Goal: Find specific page/section: Find specific page/section

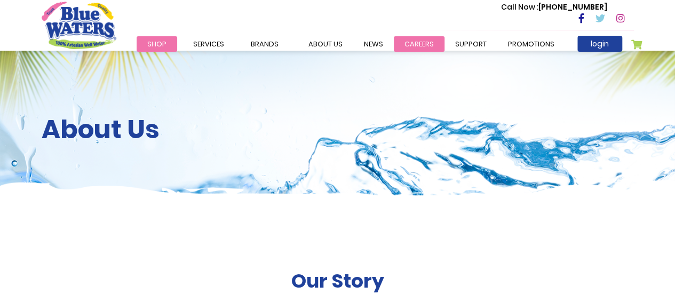
click at [406, 46] on link "careers" at bounding box center [419, 43] width 51 height 15
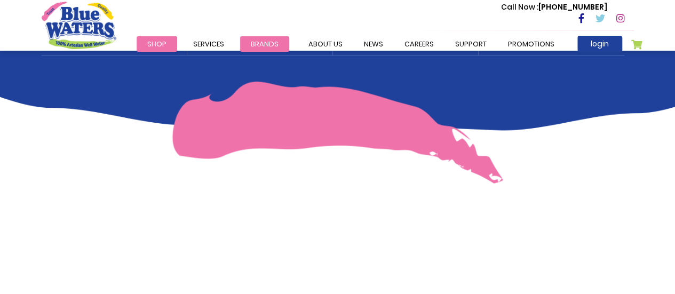
scroll to position [880, 0]
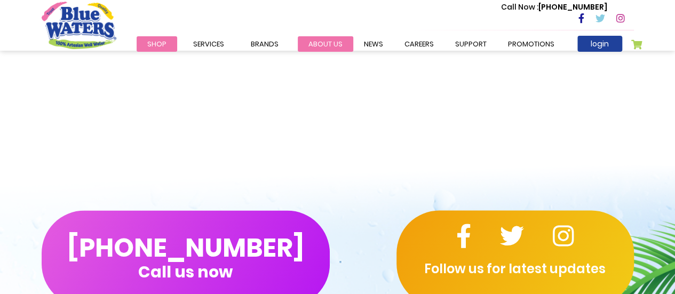
click at [322, 40] on link "about us" at bounding box center [325, 43] width 55 height 15
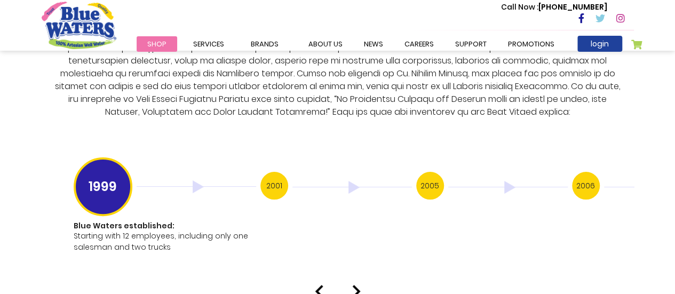
scroll to position [2130, 0]
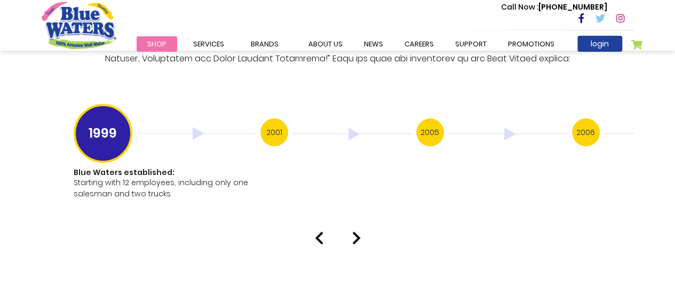
click at [354, 232] on img at bounding box center [356, 238] width 9 height 13
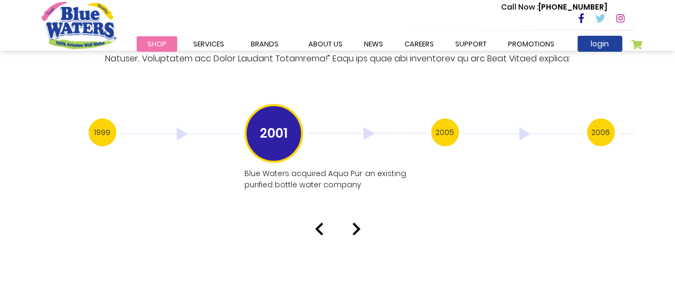
click at [358, 222] on img at bounding box center [356, 228] width 9 height 13
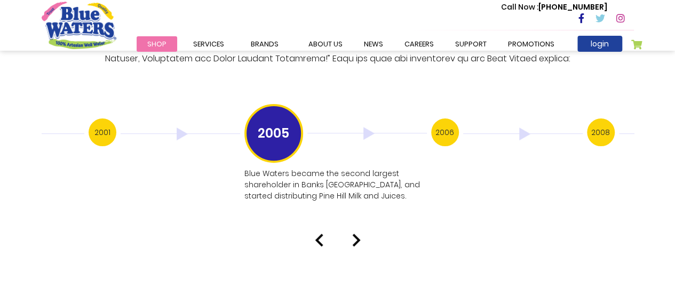
click at [358, 234] on img at bounding box center [356, 240] width 9 height 13
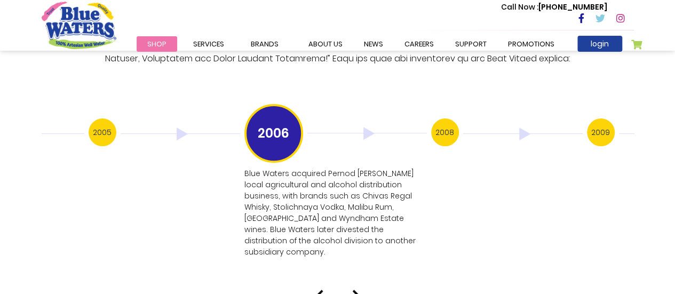
click at [354, 290] on img at bounding box center [356, 296] width 9 height 13
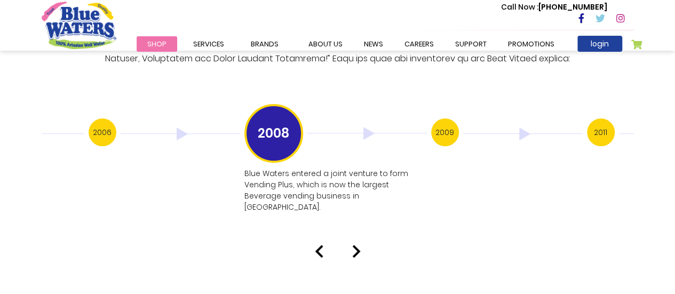
click at [351, 245] on div at bounding box center [338, 251] width 608 height 13
click at [355, 245] on img at bounding box center [356, 251] width 9 height 13
click at [353, 245] on img at bounding box center [356, 251] width 9 height 13
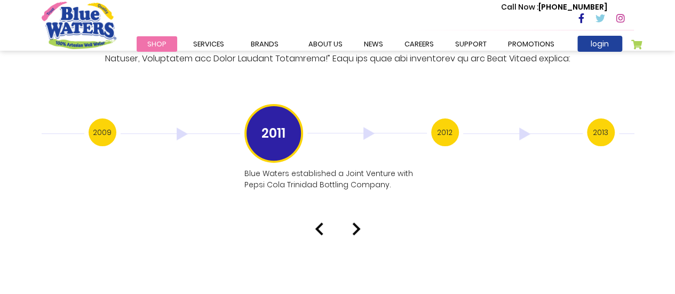
click at [354, 223] on img at bounding box center [356, 228] width 9 height 13
click at [354, 222] on img at bounding box center [356, 228] width 9 height 13
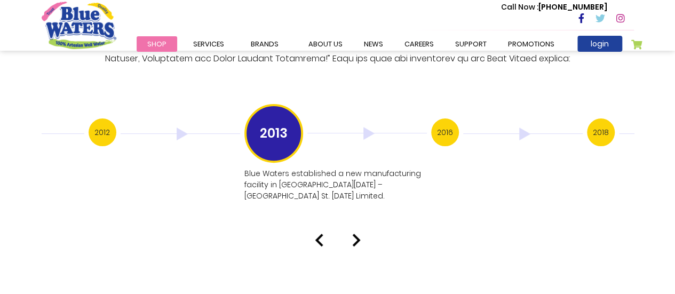
click at [324, 234] on div at bounding box center [338, 240] width 608 height 13
click at [320, 234] on img at bounding box center [319, 240] width 9 height 13
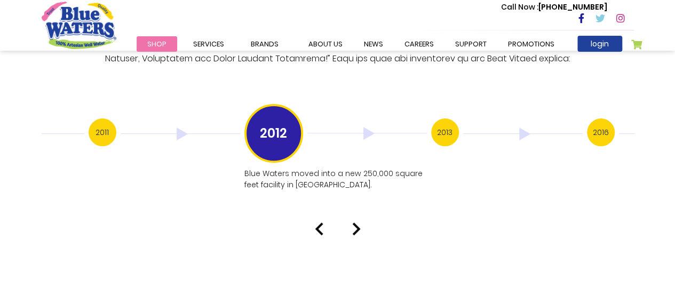
click at [347, 222] on div at bounding box center [338, 228] width 608 height 13
click at [344, 222] on div at bounding box center [338, 228] width 608 height 13
click at [355, 222] on img at bounding box center [356, 228] width 9 height 13
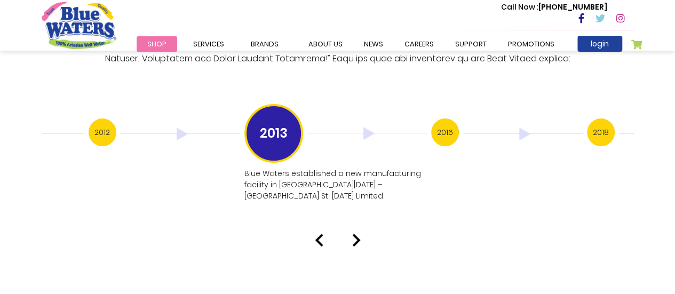
click at [355, 234] on img at bounding box center [356, 240] width 9 height 13
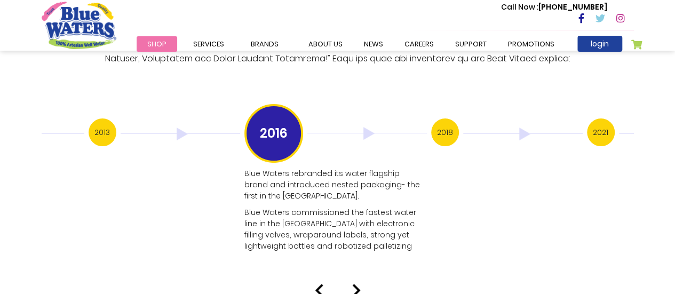
click at [359, 284] on img at bounding box center [356, 290] width 9 height 13
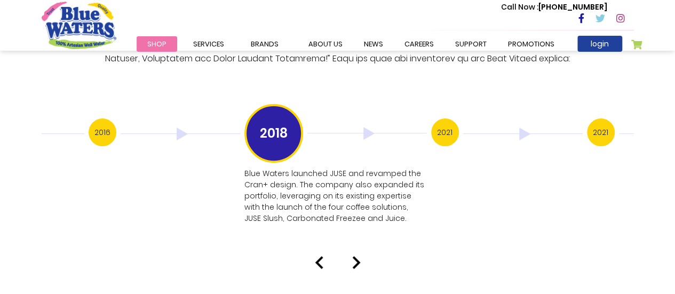
click at [352, 256] on img at bounding box center [356, 262] width 9 height 13
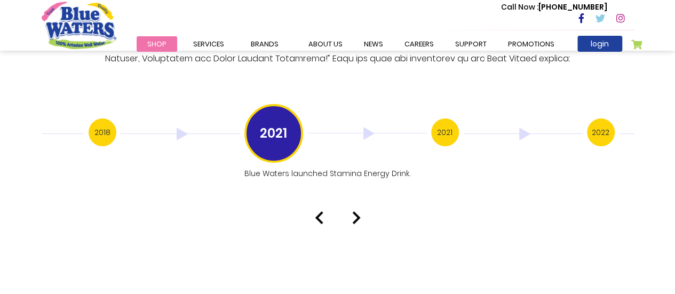
click at [354, 211] on img at bounding box center [356, 217] width 9 height 13
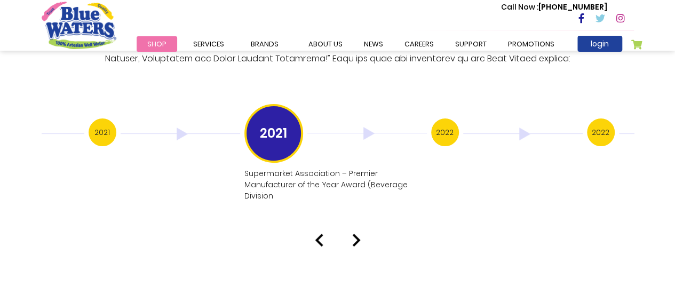
click at [353, 234] on img at bounding box center [356, 240] width 9 height 13
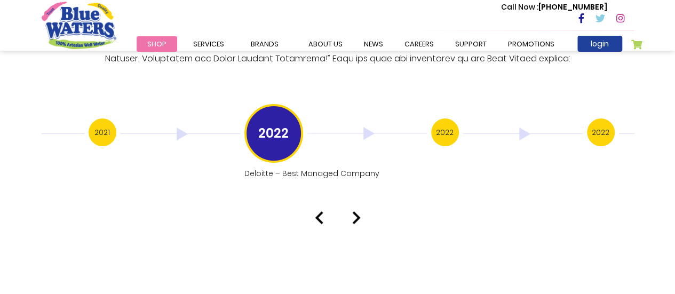
click at [365, 211] on div at bounding box center [338, 217] width 608 height 13
click at [353, 211] on img at bounding box center [356, 217] width 9 height 13
click at [353, 209] on div "Our History 1999 Blue Waters established: Starting with 12 employees, including…" at bounding box center [337, 26] width 675 height 418
click at [353, 222] on img at bounding box center [356, 228] width 9 height 13
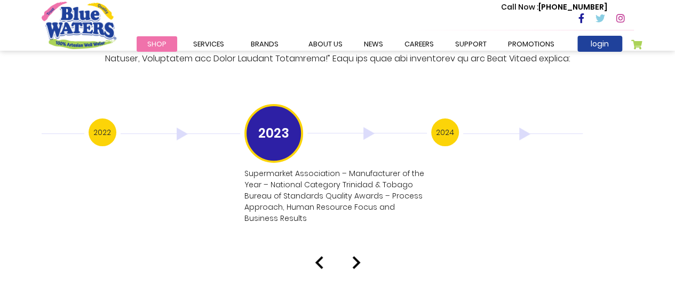
click at [353, 213] on div "2023 Supermarket Association – Manufacturer of the Year – National Category Tri…" at bounding box center [337, 166] width 187 height 125
click at [347, 236] on div "Our History 1999 Blue Waters established: Starting with 12 employees, including…" at bounding box center [337, 43] width 675 height 452
click at [349, 239] on div "Our History 1999 Blue Waters established: Starting with 12 employees, including…" at bounding box center [337, 43] width 675 height 452
click at [353, 256] on img at bounding box center [356, 262] width 9 height 13
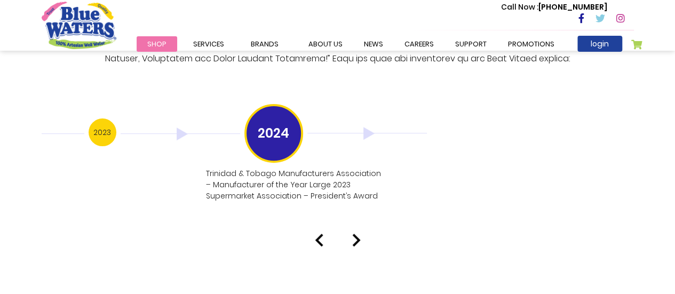
click at [359, 234] on img at bounding box center [356, 240] width 9 height 13
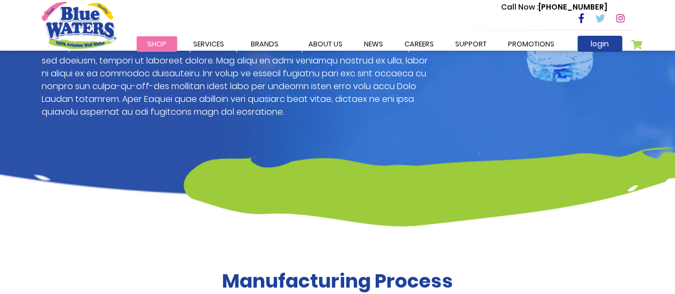
scroll to position [849, 0]
